Goal: Information Seeking & Learning: Learn about a topic

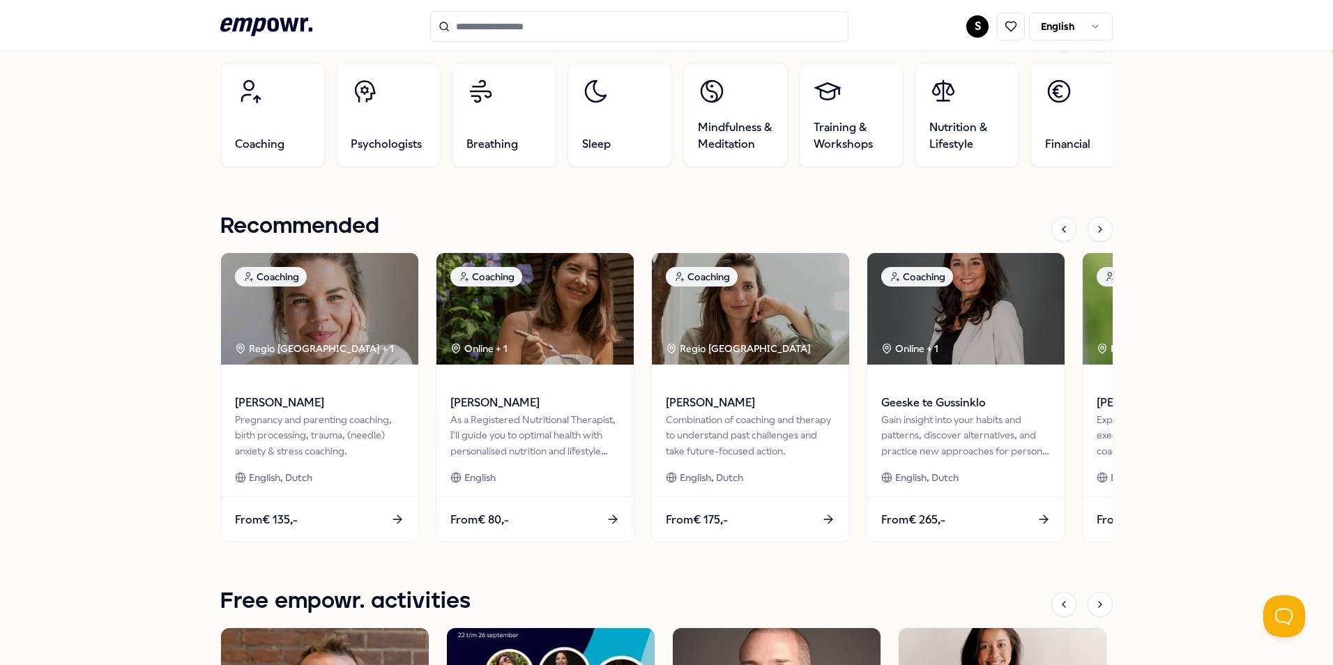
scroll to position [558, 0]
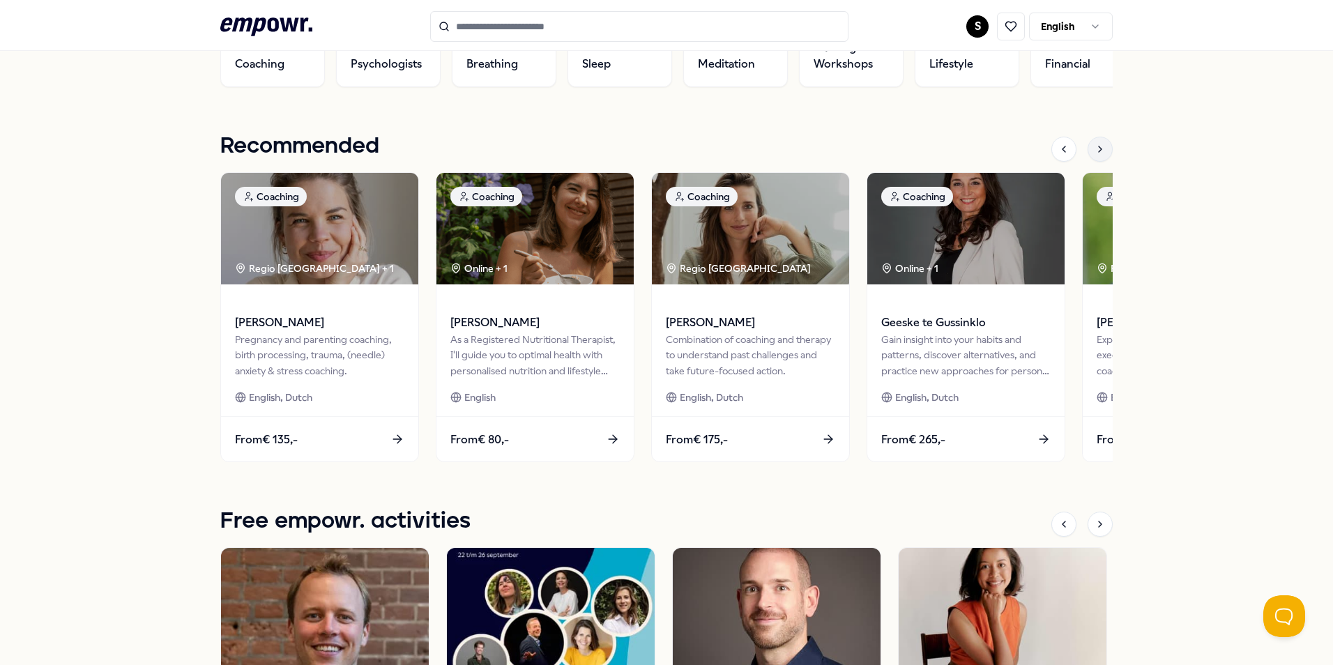
click at [1095, 155] on div at bounding box center [1099, 149] width 25 height 25
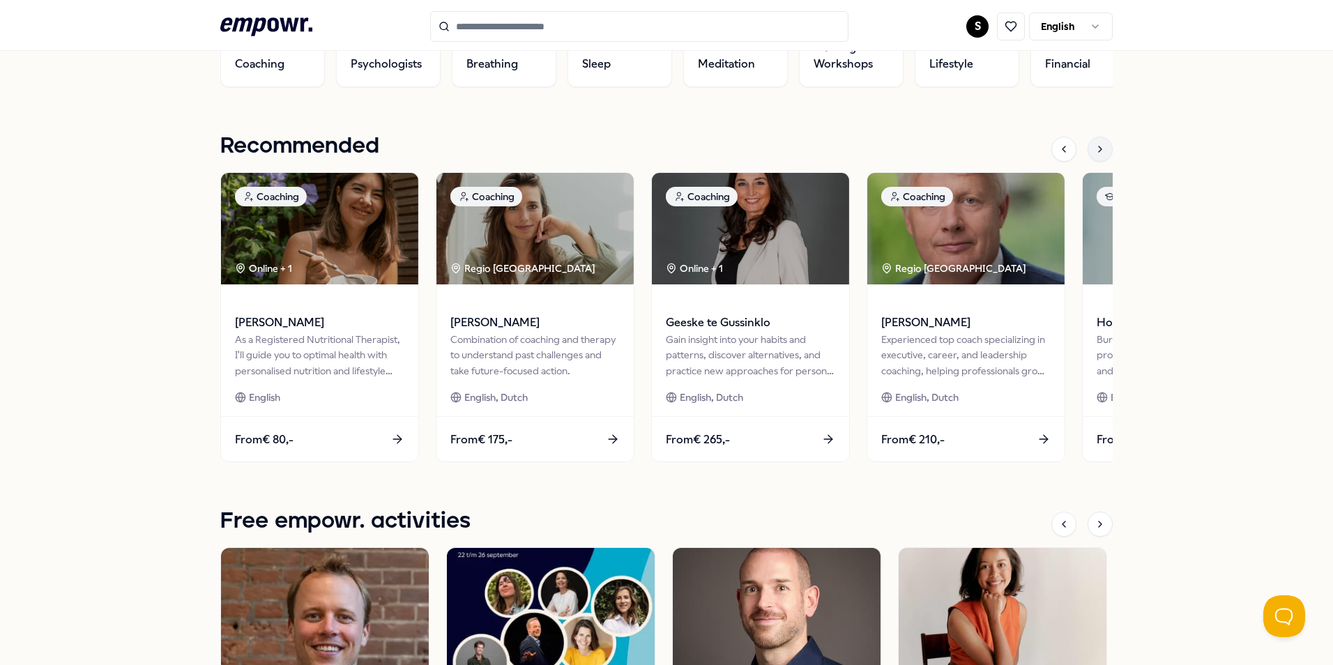
click at [1095, 155] on div at bounding box center [1099, 149] width 25 height 25
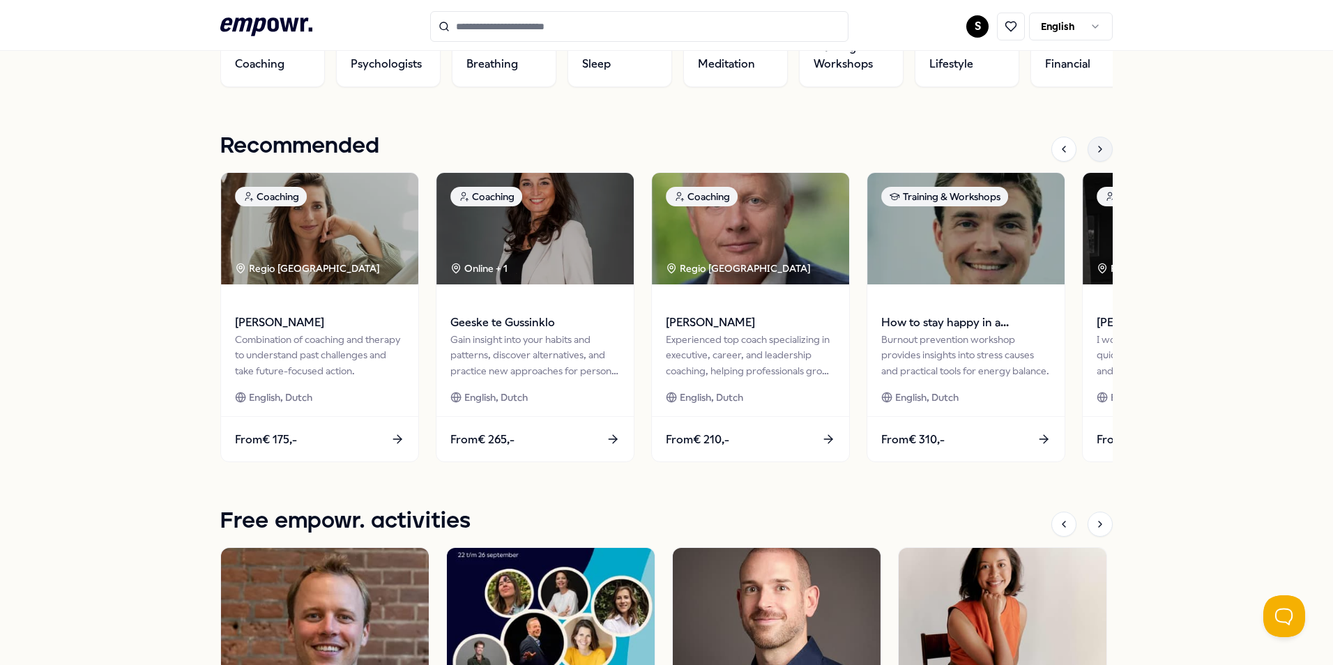
click at [1095, 155] on div at bounding box center [1099, 149] width 25 height 25
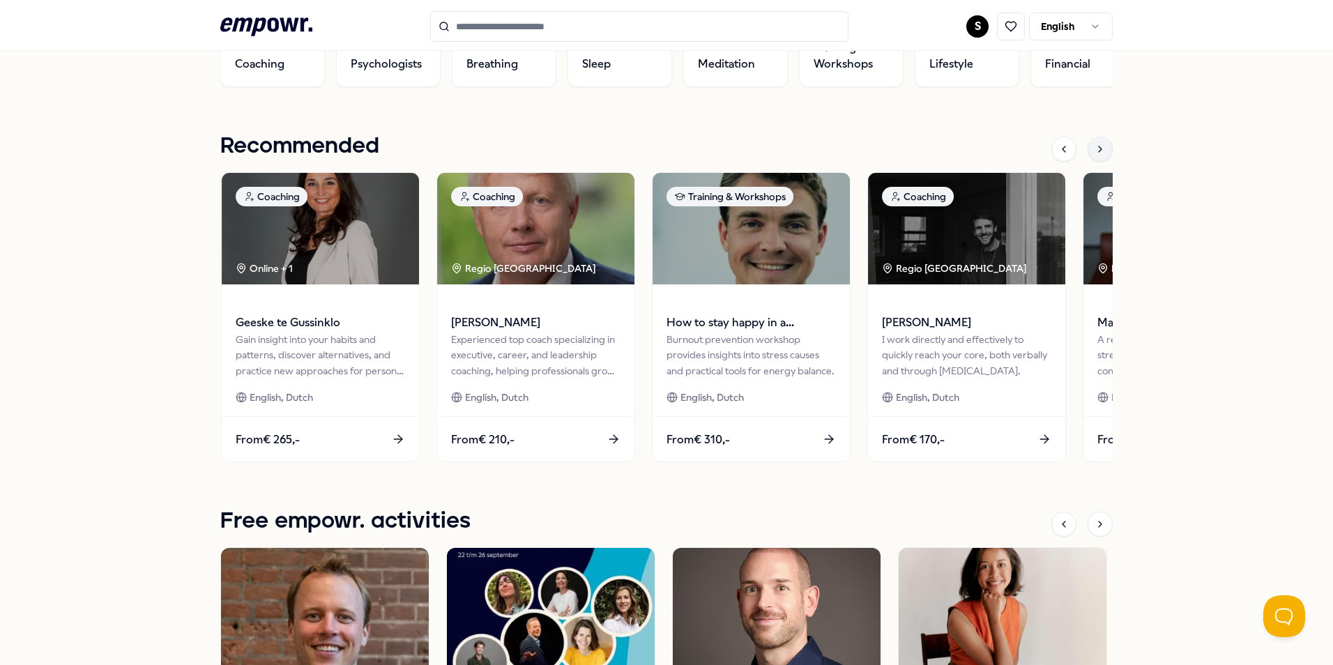
click at [1095, 155] on div at bounding box center [1099, 149] width 25 height 25
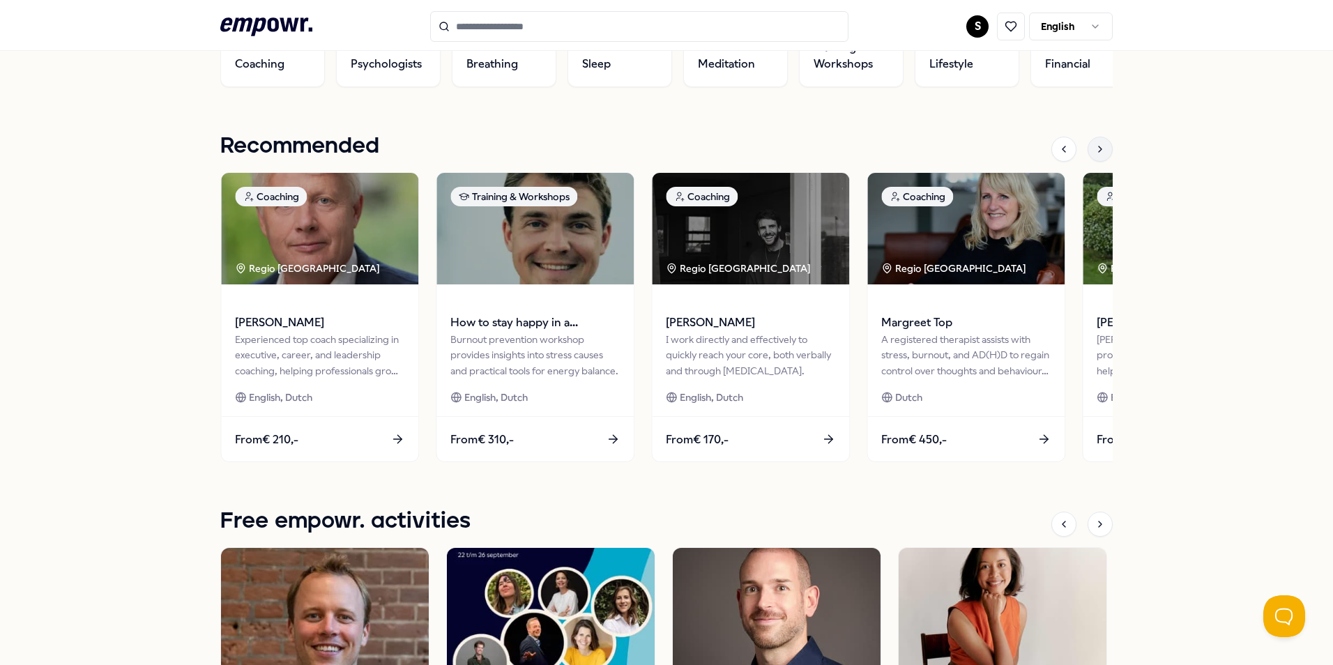
click at [1095, 155] on div at bounding box center [1099, 149] width 25 height 25
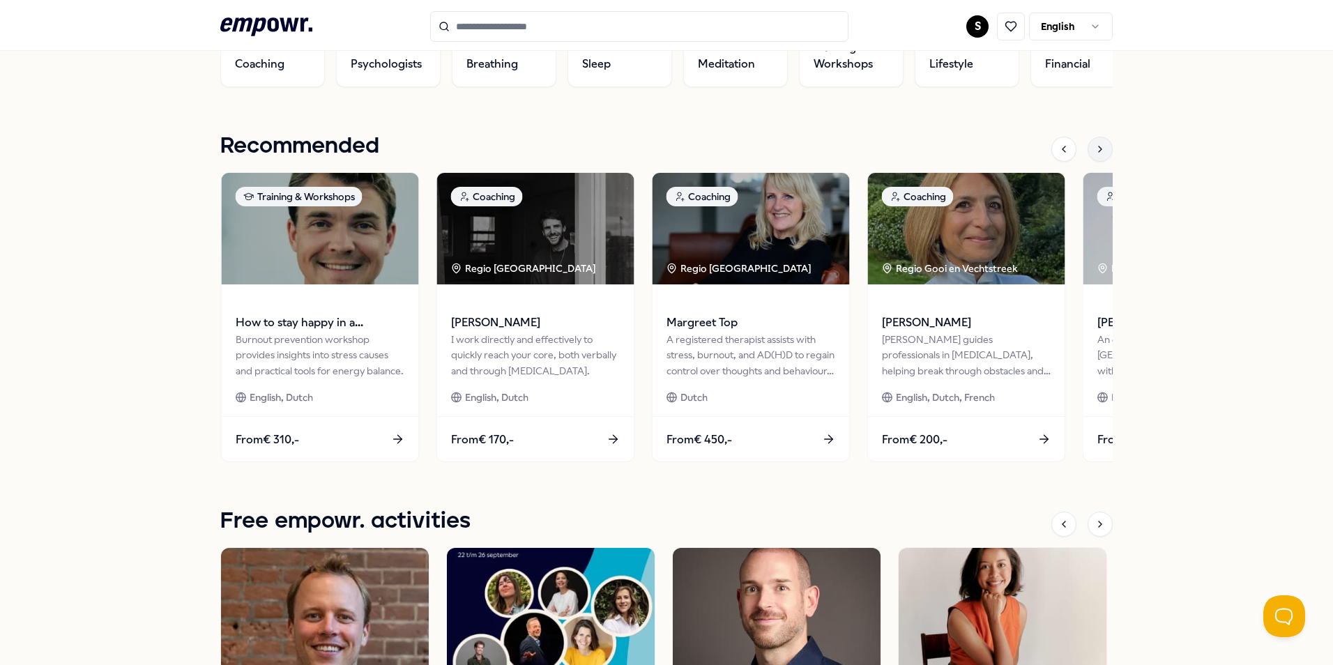
click at [1095, 155] on div at bounding box center [1099, 149] width 25 height 25
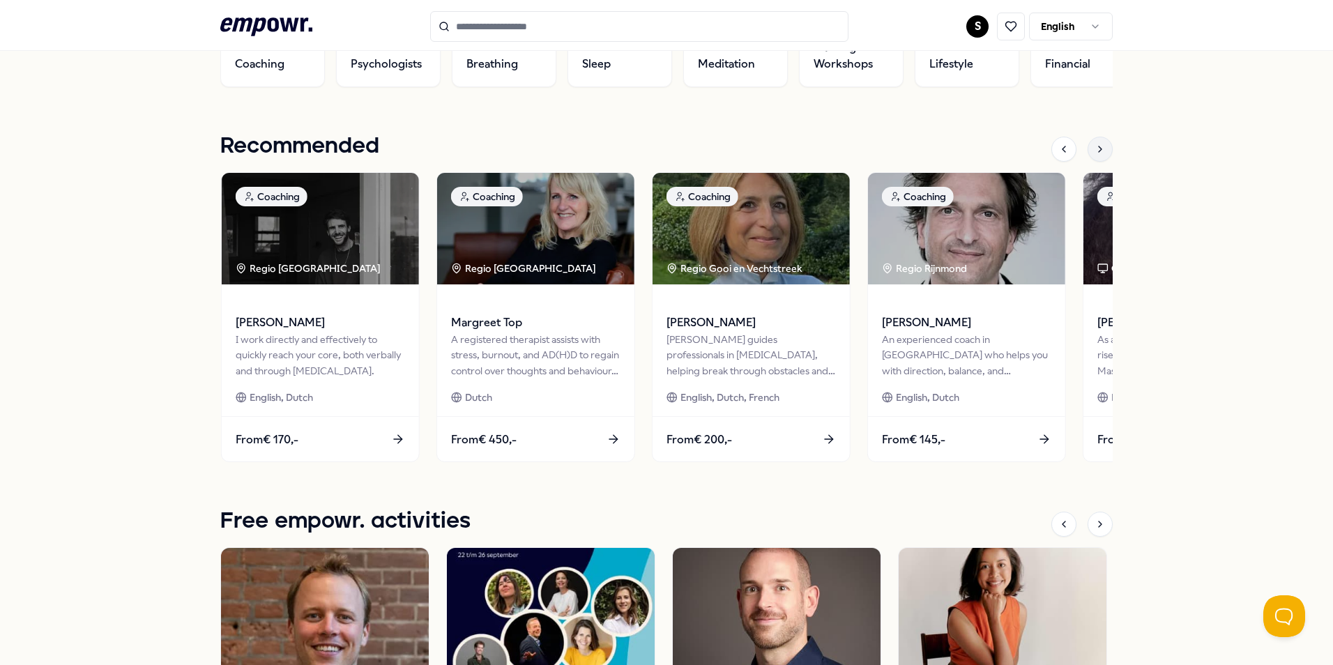
click at [1095, 155] on div at bounding box center [1099, 149] width 25 height 25
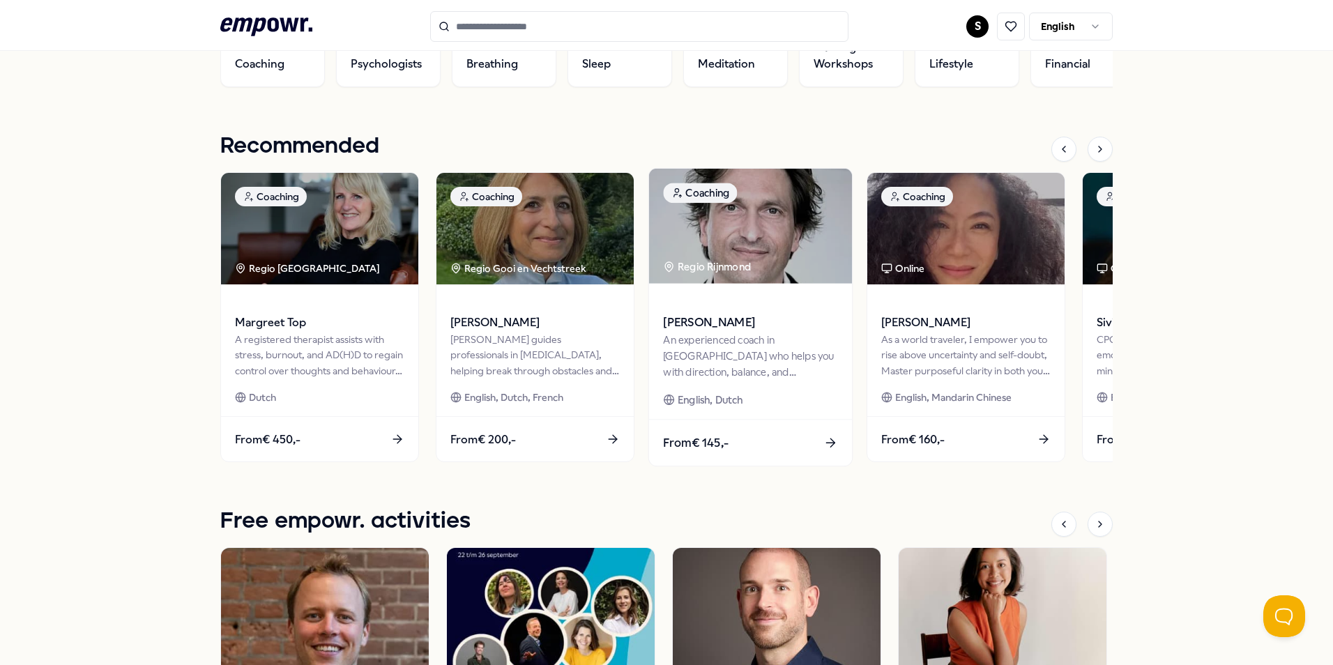
click at [744, 319] on span "[PERSON_NAME]" at bounding box center [750, 323] width 174 height 18
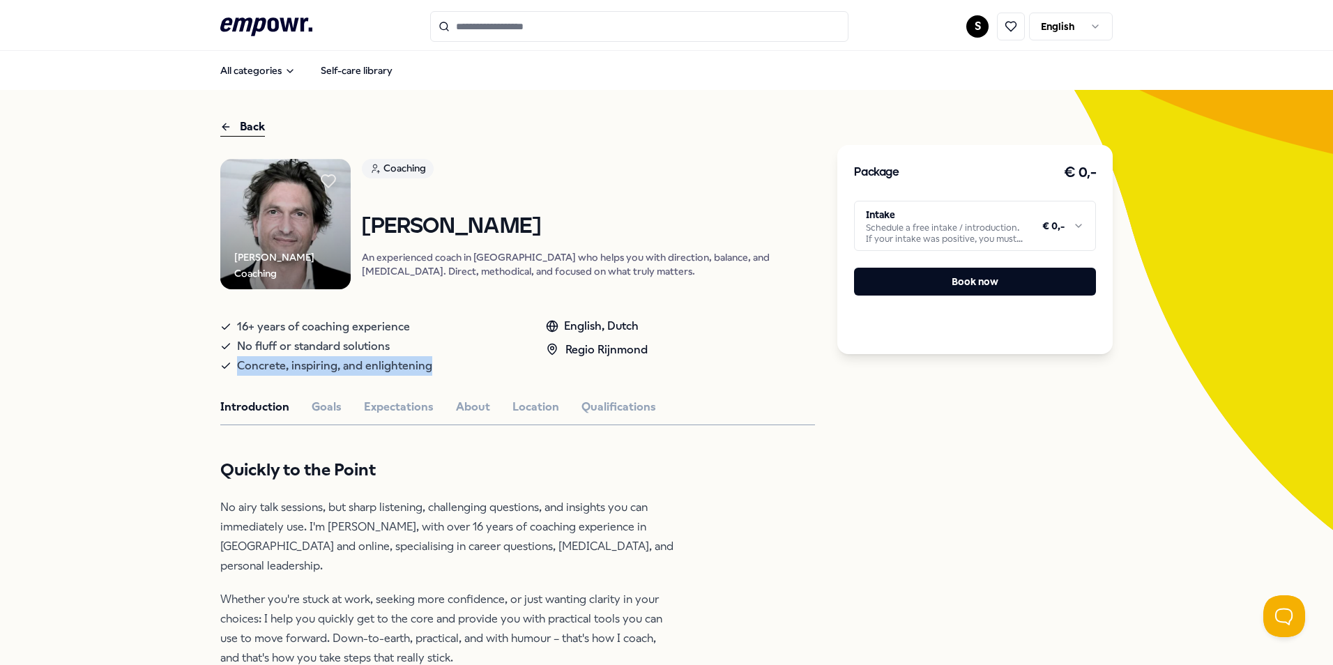
drag, startPoint x: 436, startPoint y: 365, endPoint x: 233, endPoint y: 372, distance: 203.0
click at [233, 372] on div "Concrete, inspiring, and enlightening" at bounding box center [369, 366] width 298 height 20
copy span "Concrete, inspiring, and enlightening"
click at [330, 407] on button "Goals" at bounding box center [327, 407] width 30 height 18
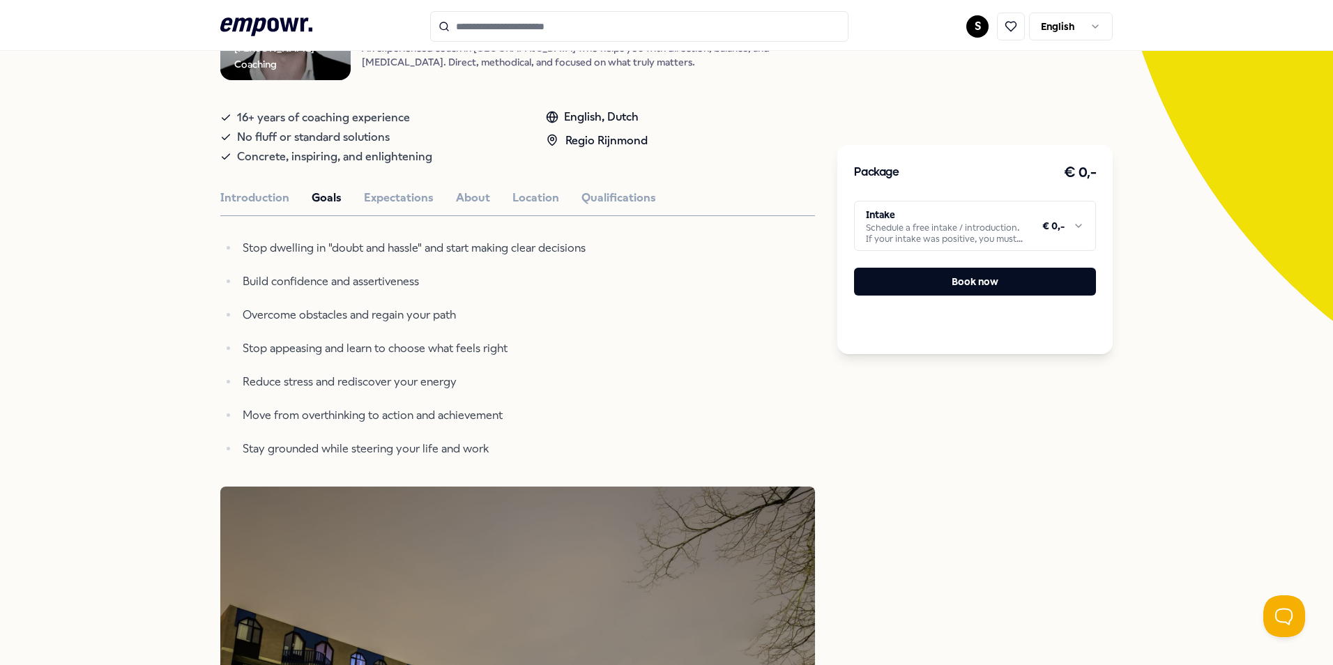
scroll to position [139, 0]
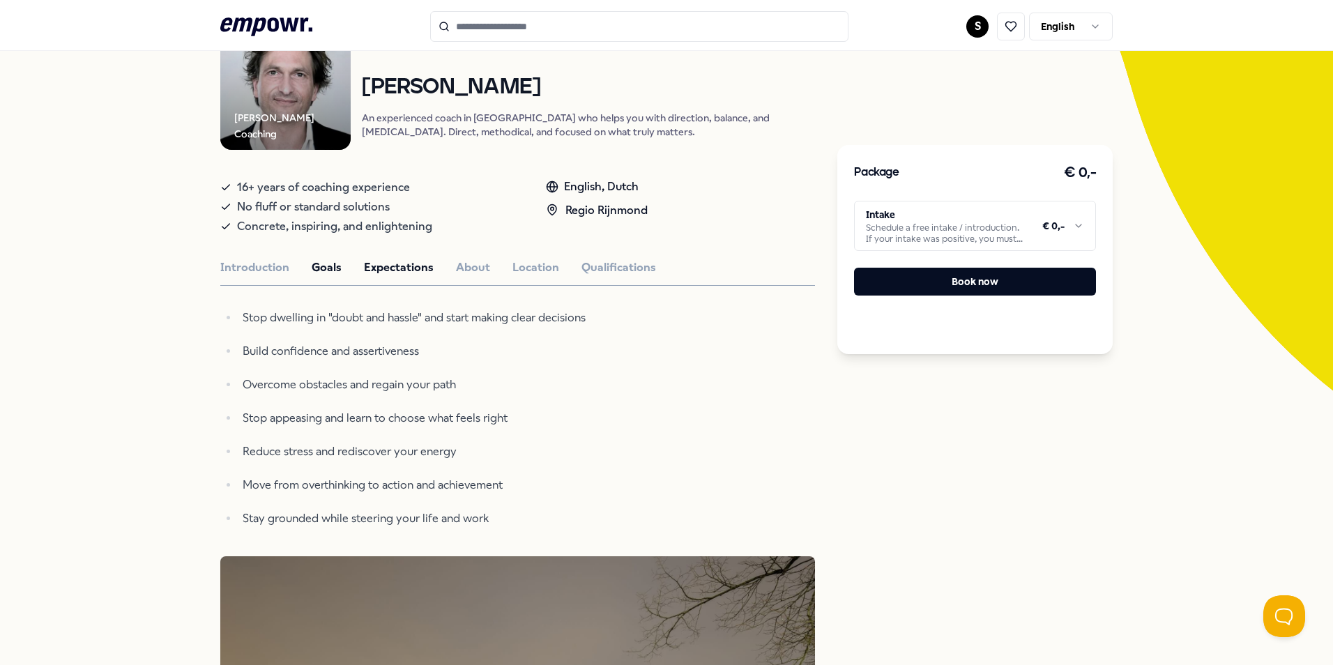
click at [421, 270] on button "Expectations" at bounding box center [399, 268] width 70 height 18
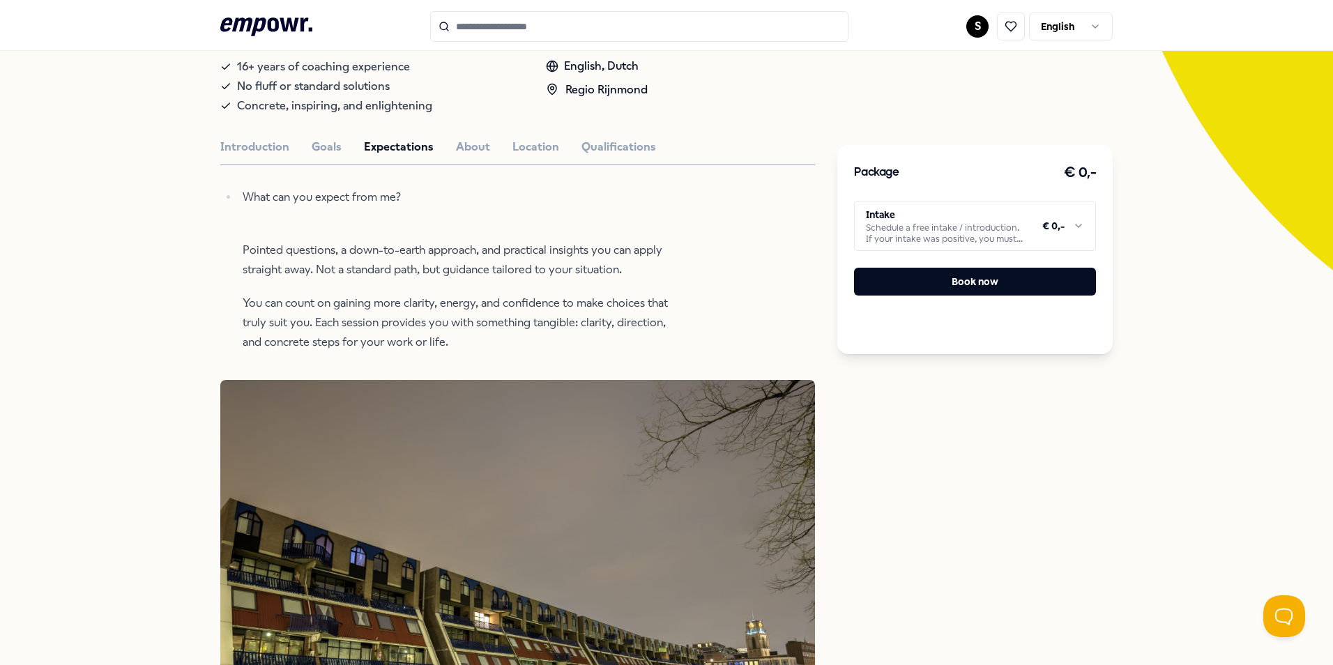
scroll to position [0, 0]
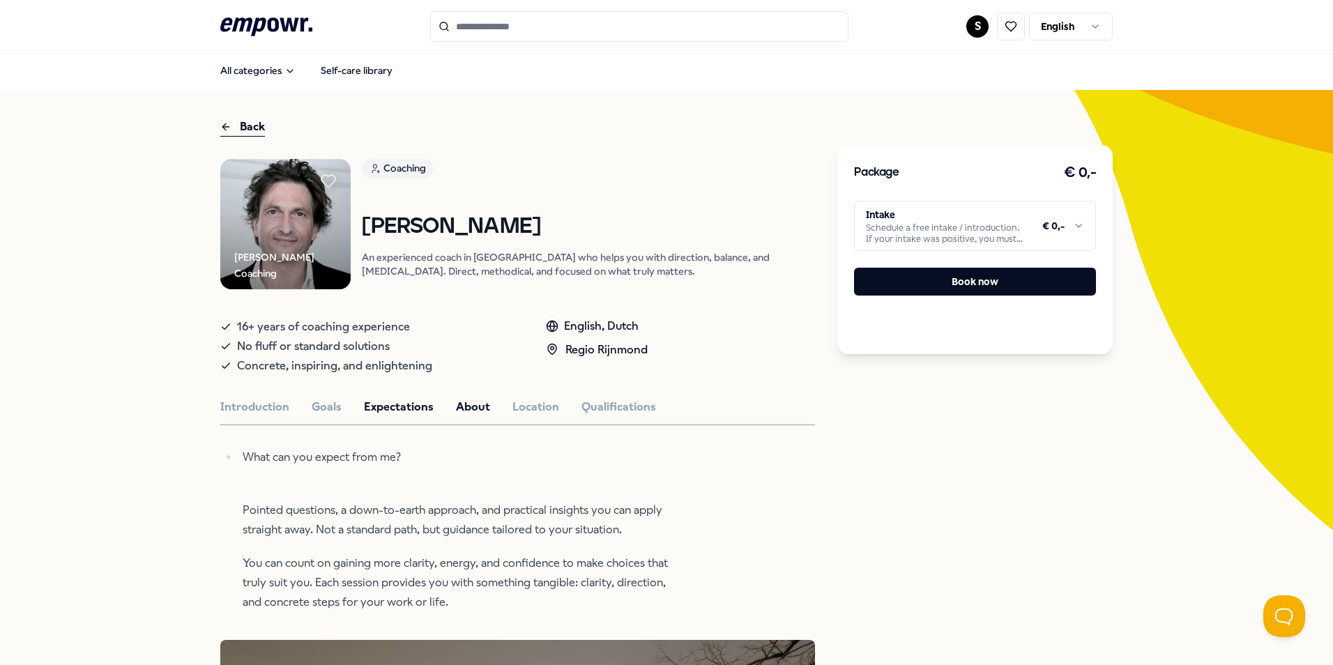
click at [457, 401] on button "About" at bounding box center [473, 407] width 34 height 18
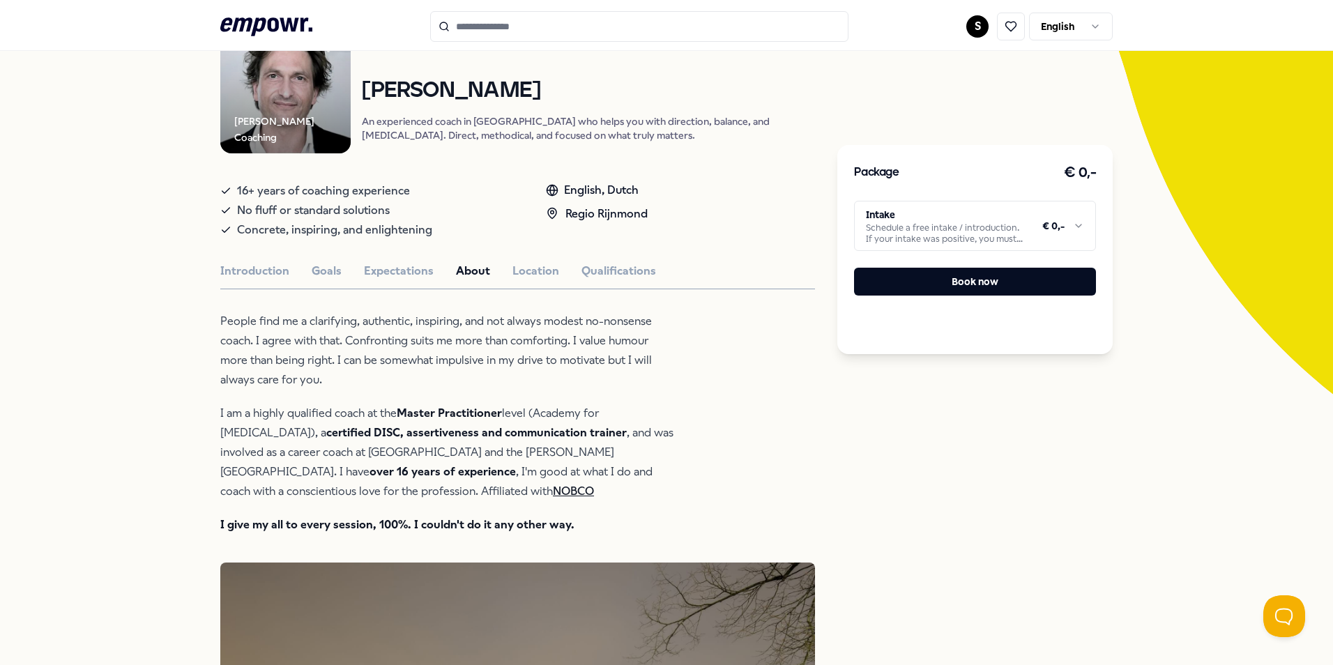
scroll to position [139, 0]
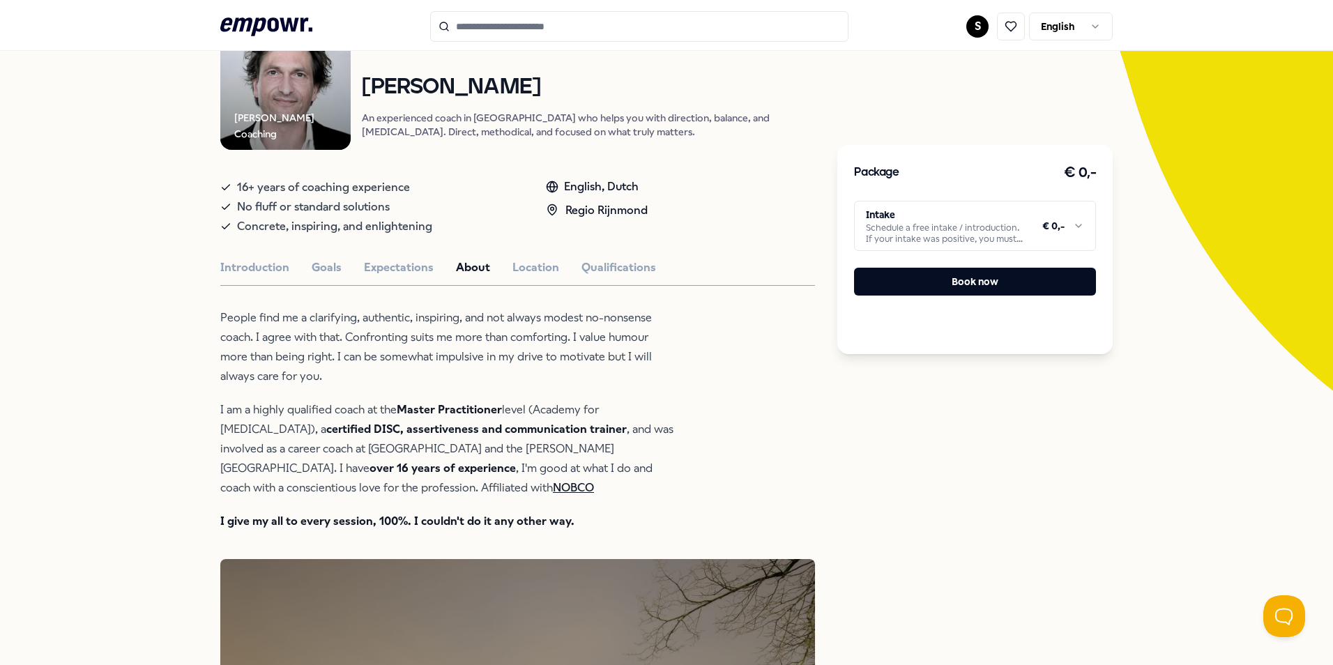
click at [634, 335] on p "People find me a clarifying, authentic, inspiring, and not always modest no-non…" at bounding box center [446, 347] width 453 height 78
copy p "humour"
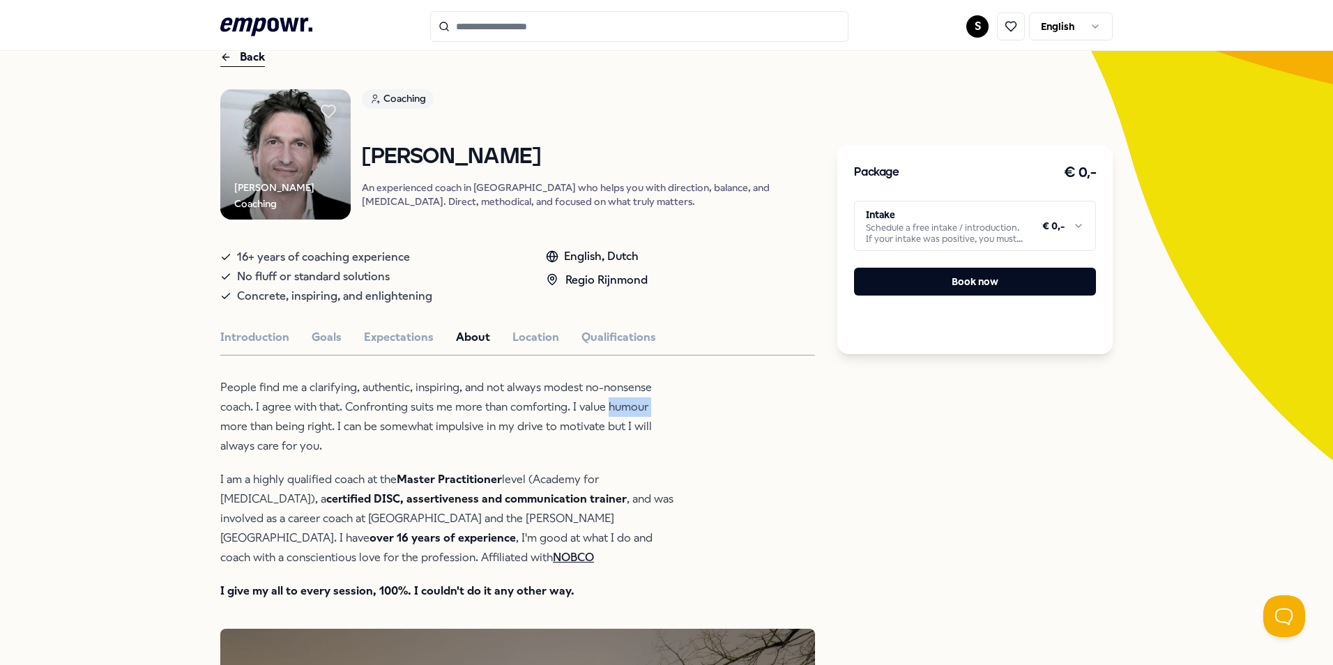
scroll to position [0, 0]
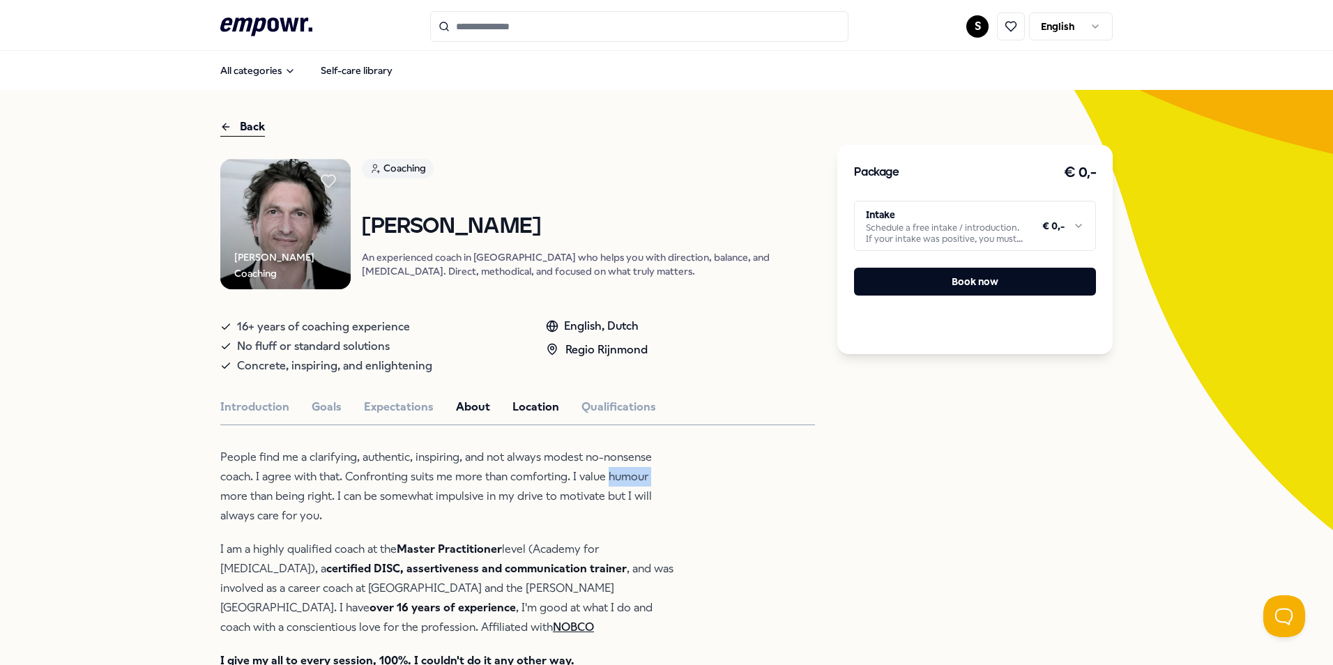
click at [538, 404] on button "Location" at bounding box center [535, 407] width 47 height 18
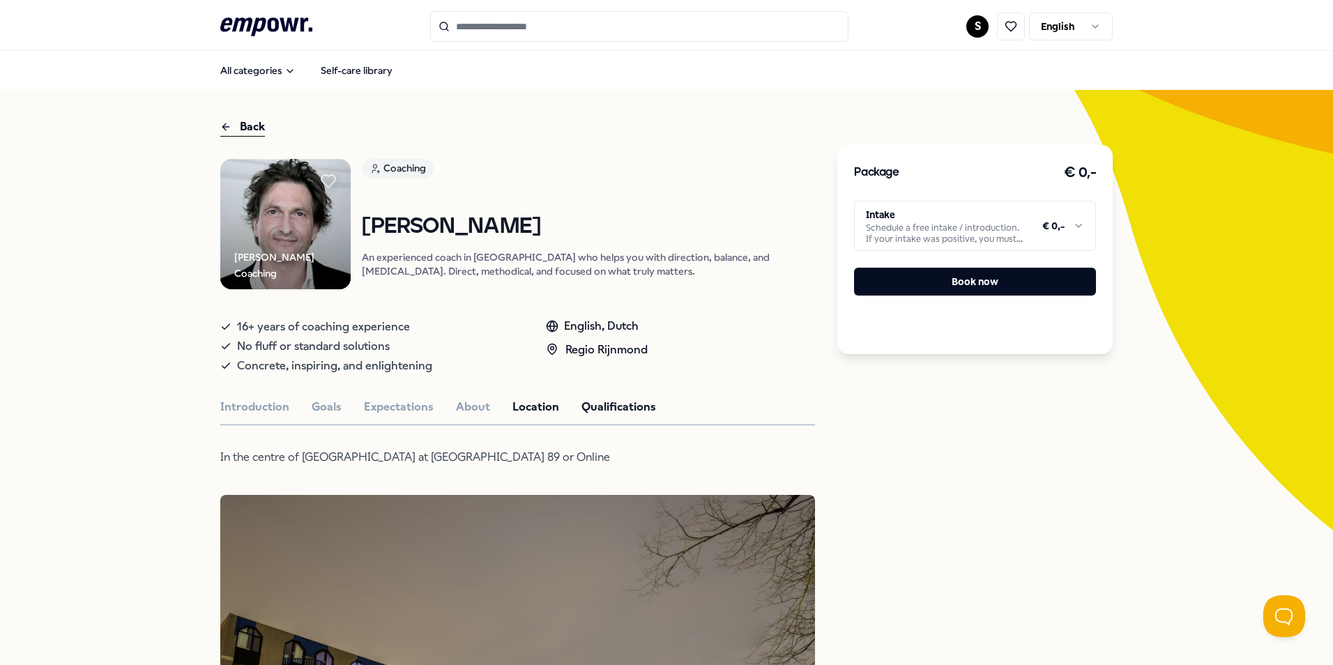
click at [588, 401] on button "Qualifications" at bounding box center [618, 407] width 75 height 18
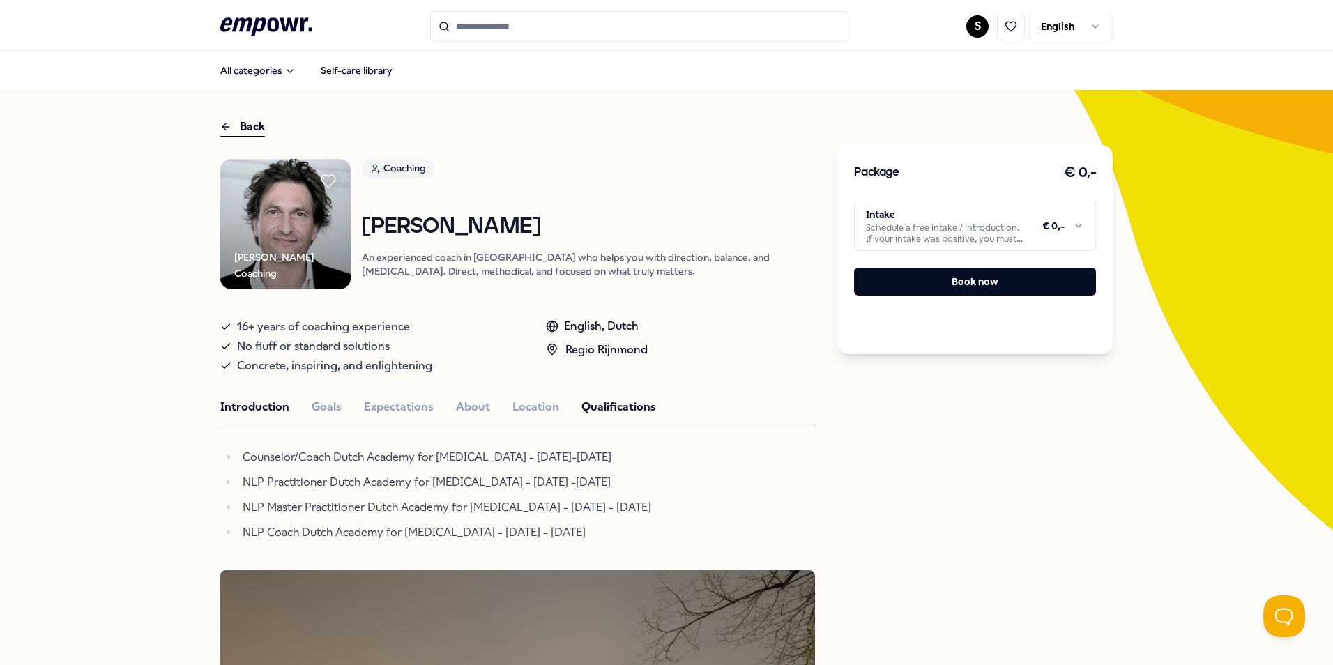
click at [240, 415] on button "Introduction" at bounding box center [254, 407] width 69 height 18
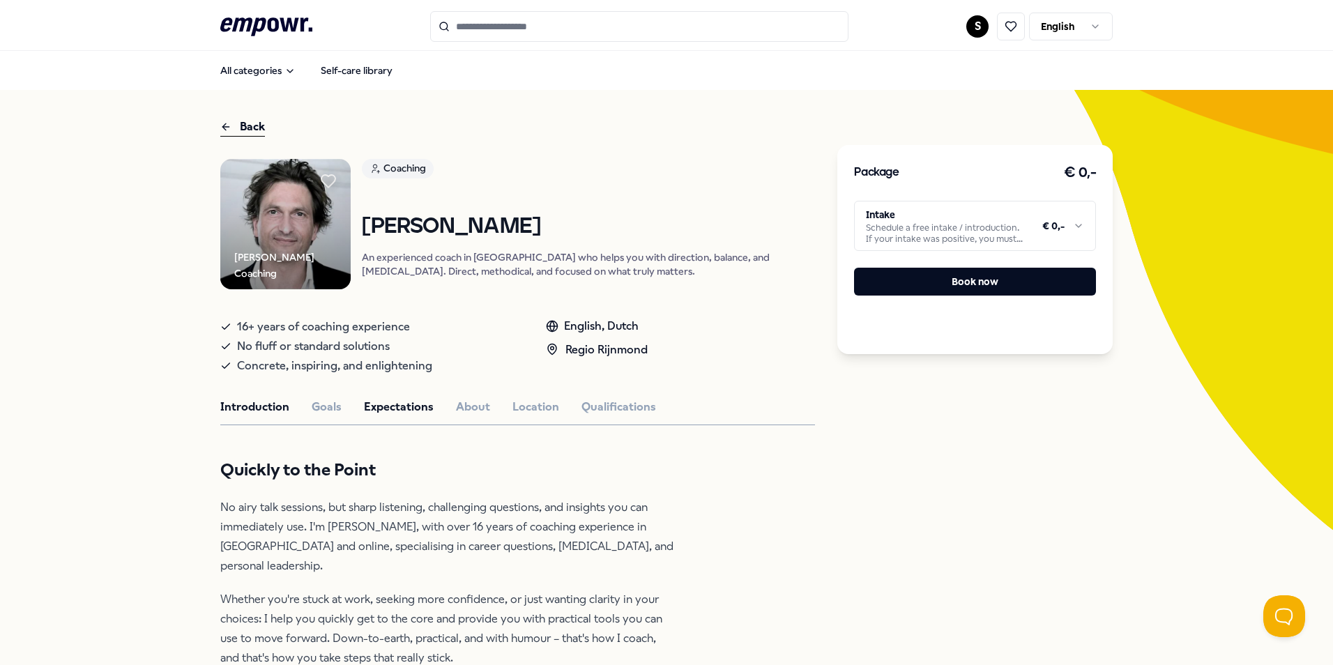
click at [413, 405] on button "Expectations" at bounding box center [399, 407] width 70 height 18
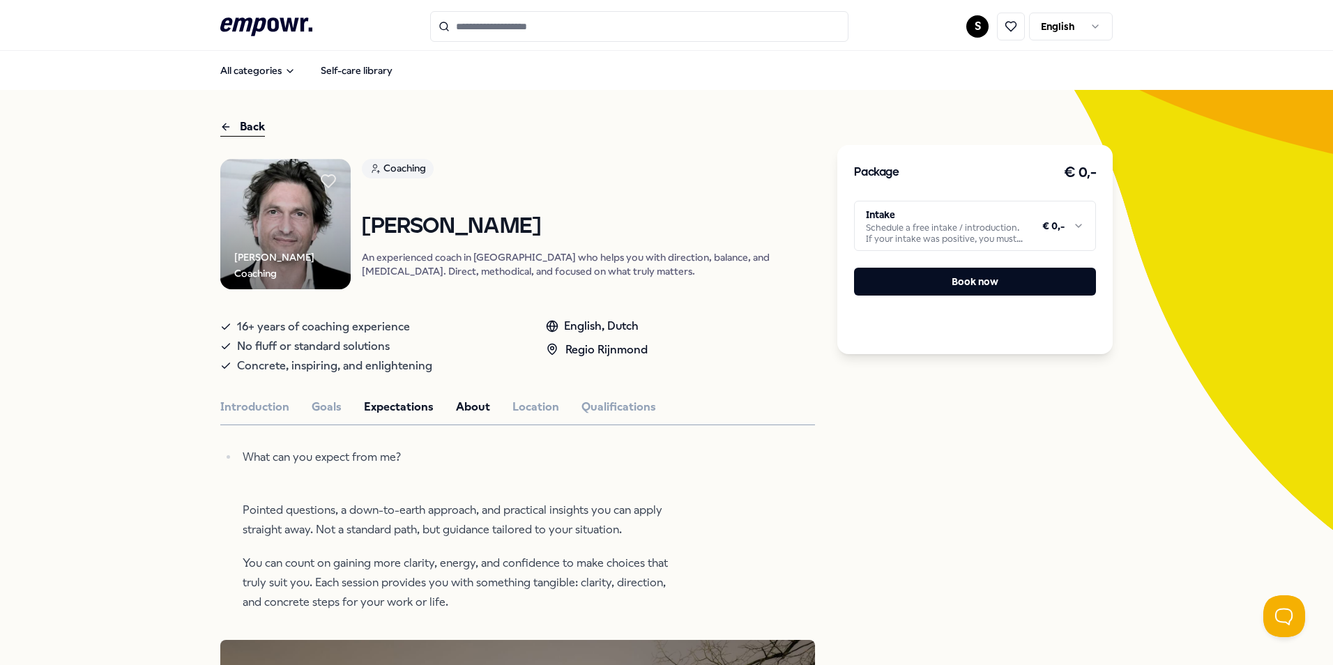
click at [456, 402] on button "About" at bounding box center [473, 407] width 34 height 18
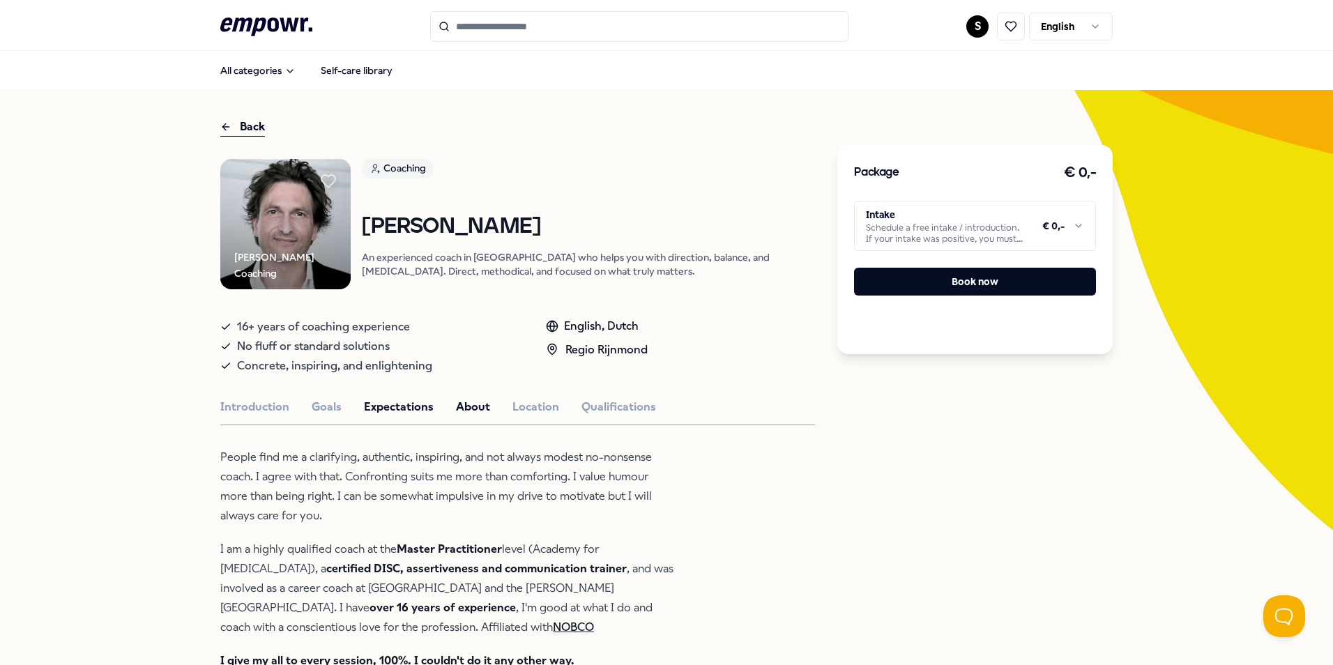
click at [399, 402] on button "Expectations" at bounding box center [399, 407] width 70 height 18
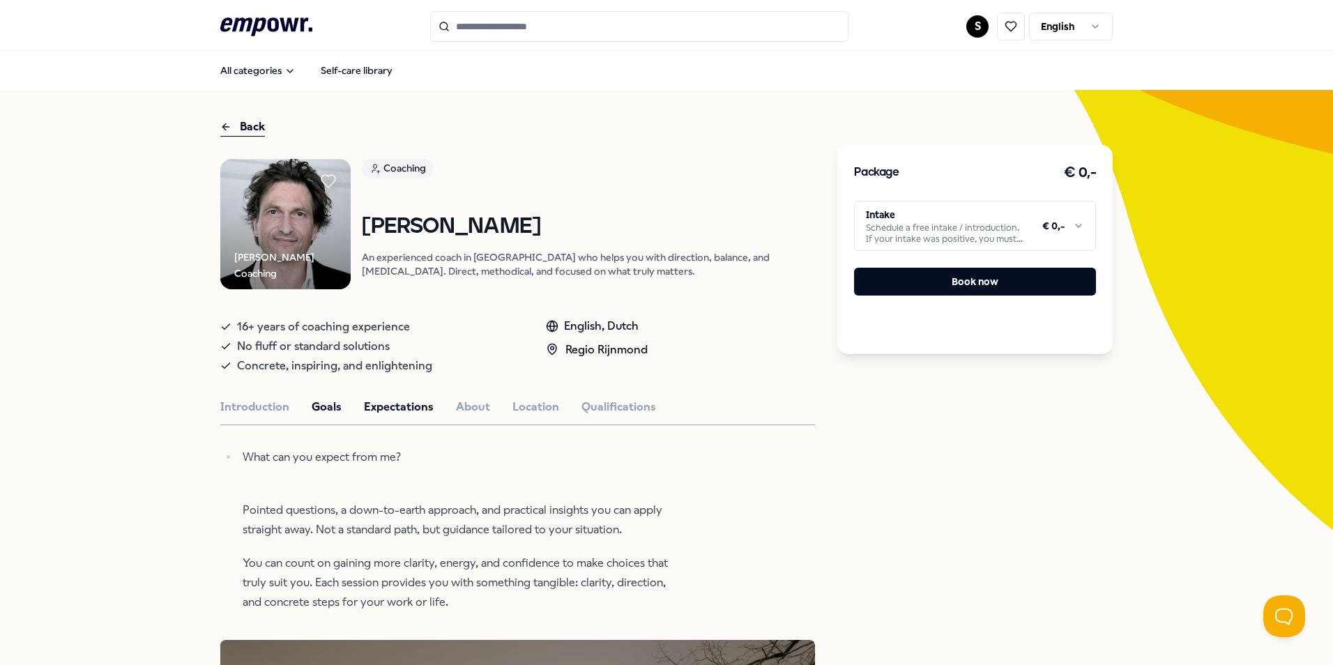
click at [322, 401] on button "Goals" at bounding box center [327, 407] width 30 height 18
